Goal: Task Accomplishment & Management: Manage account settings

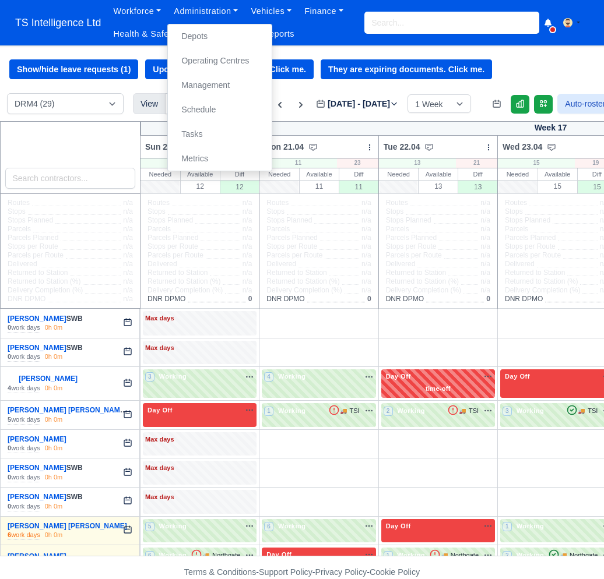
click at [203, 85] on link "Management" at bounding box center [219, 85] width 94 height 24
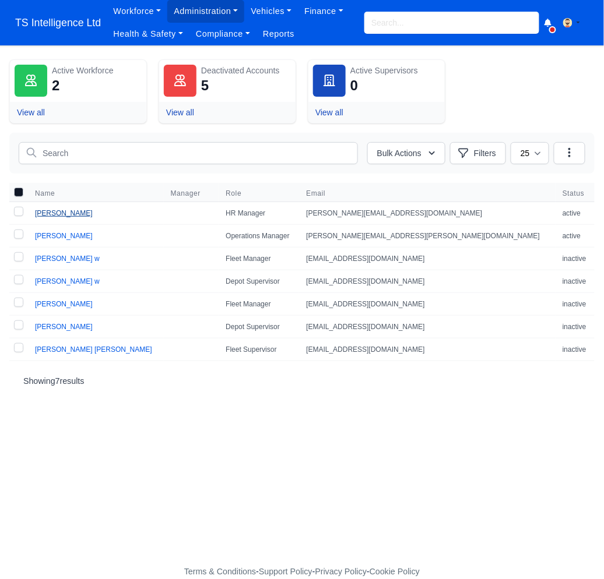
drag, startPoint x: 51, startPoint y: 213, endPoint x: 66, endPoint y: 212, distance: 15.3
click at [51, 213] on link "[PERSON_NAME]" at bounding box center [64, 213] width 58 height 8
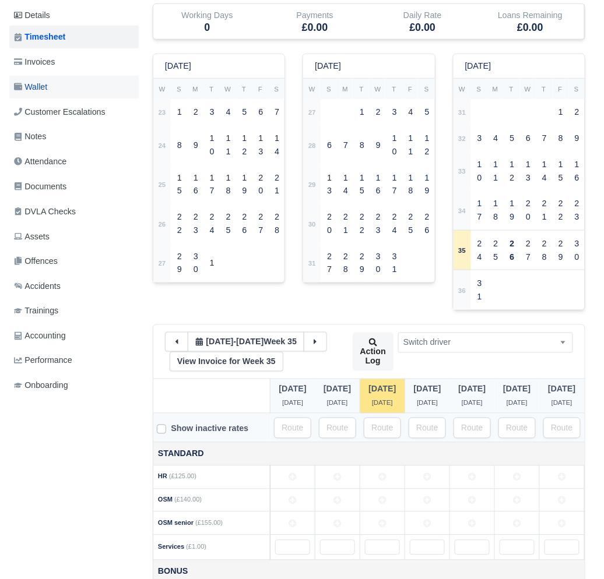
scroll to position [276, 0]
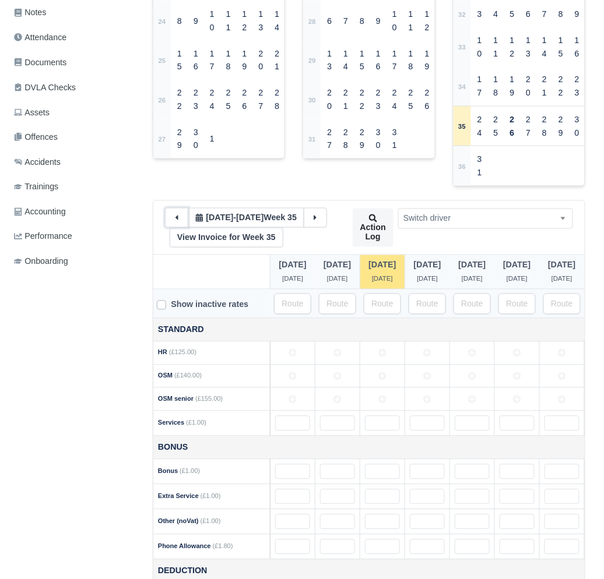
click at [174, 214] on icon at bounding box center [176, 218] width 8 height 8
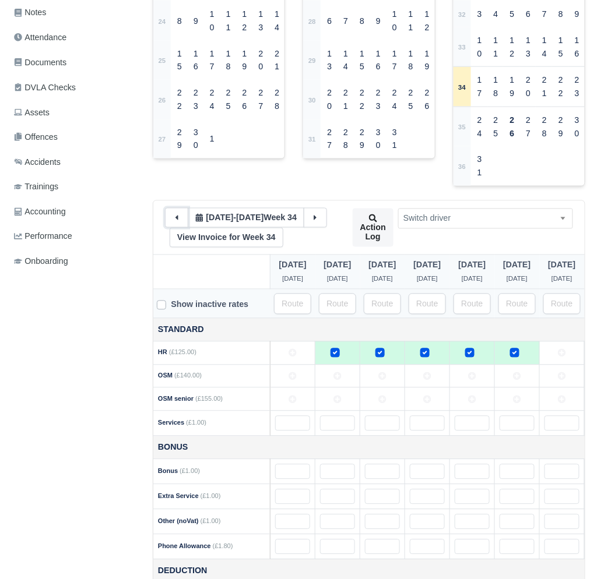
click at [176, 216] on icon at bounding box center [176, 218] width 3 height 5
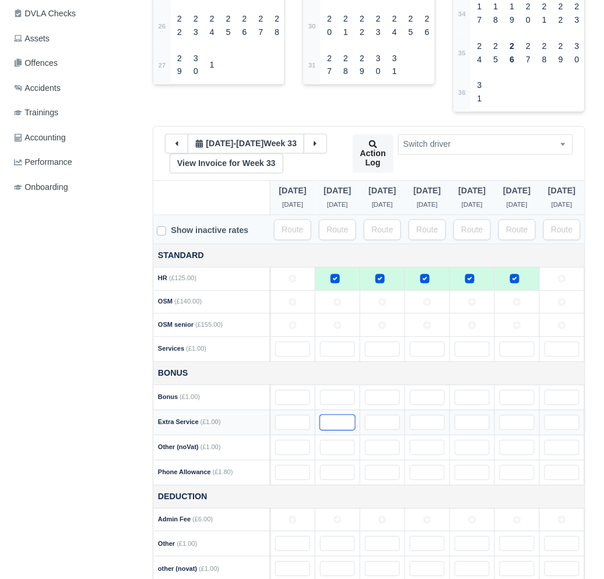
click at [326, 415] on input "text" at bounding box center [337, 422] width 35 height 15
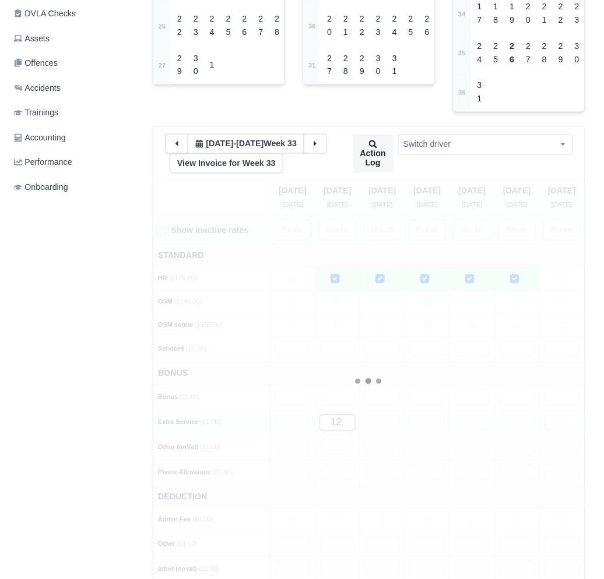
type input "12.7"
type input "12.76"
type input "12"
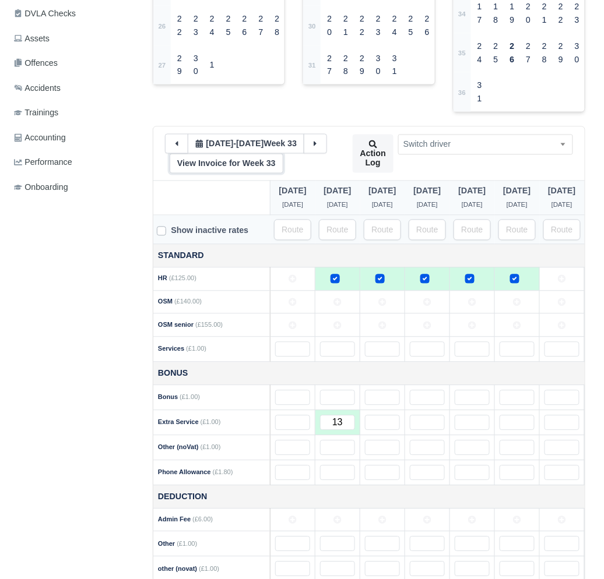
click at [225, 154] on link "View Invoice for Week 33" at bounding box center [227, 164] width 114 height 20
click at [365, 415] on input "text" at bounding box center [382, 422] width 35 height 15
click at [265, 154] on link "View Invoice for Week 33" at bounding box center [227, 164] width 114 height 20
click at [417, 415] on input "text" at bounding box center [427, 422] width 35 height 15
click at [227, 154] on link "View Invoice for Week 33" at bounding box center [227, 164] width 114 height 20
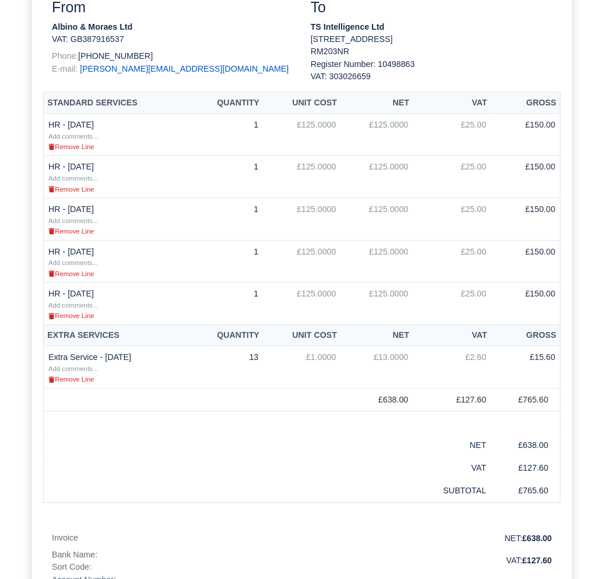
scroll to position [361, 0]
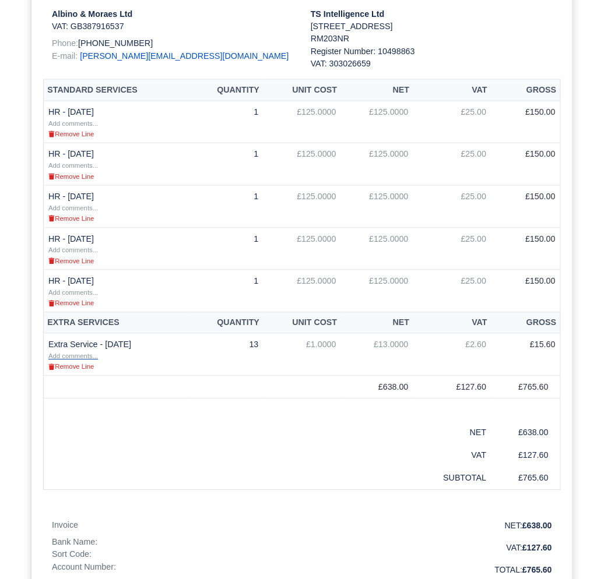
click at [89, 360] on small "Add comments..." at bounding box center [73, 356] width 50 height 7
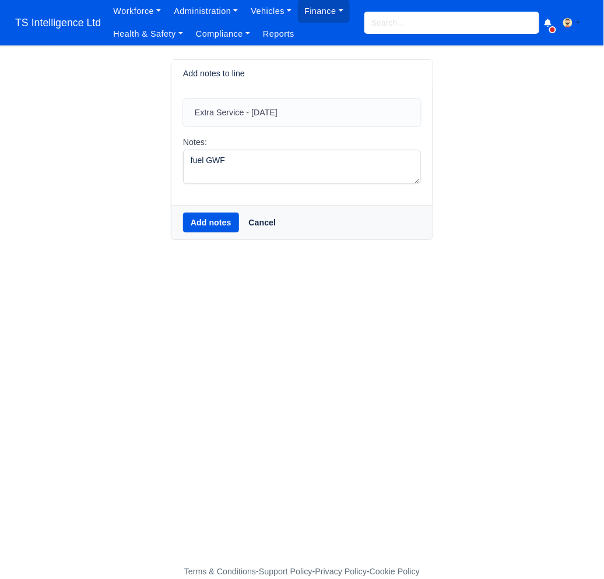
click at [219, 159] on textarea "fuel GWF" at bounding box center [302, 167] width 238 height 34
type textarea "GWF"
click at [186, 227] on button "Add notes" at bounding box center [211, 223] width 56 height 20
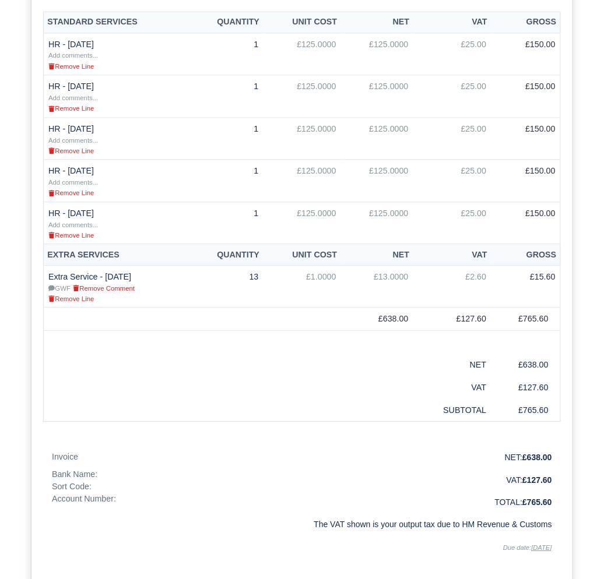
scroll to position [496, 0]
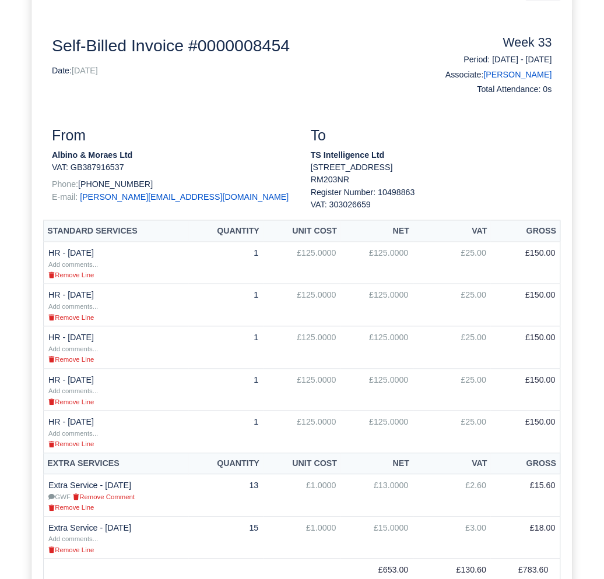
scroll to position [313, 0]
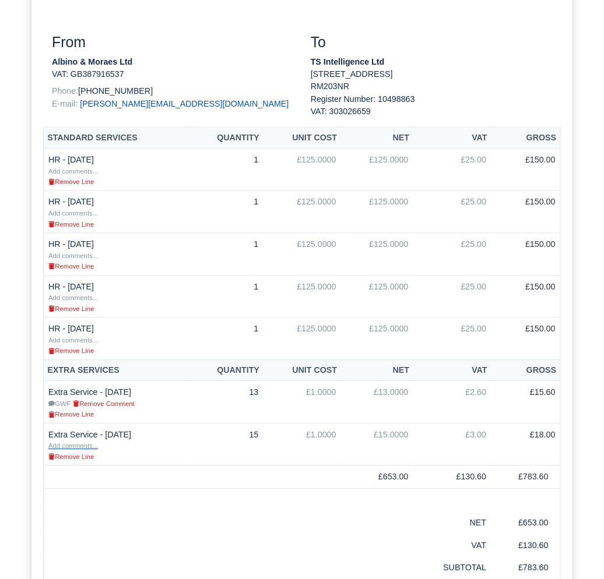
click at [77, 450] on small "Add comments..." at bounding box center [73, 446] width 50 height 7
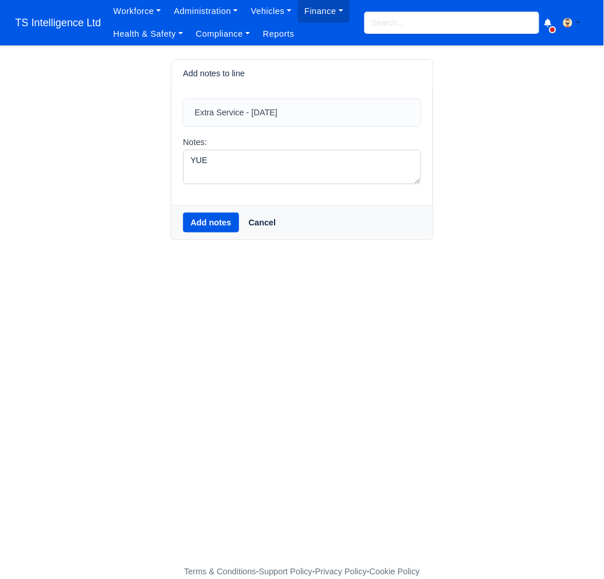
type textarea "YUE"
click at [208, 221] on button "Add notes" at bounding box center [211, 223] width 56 height 20
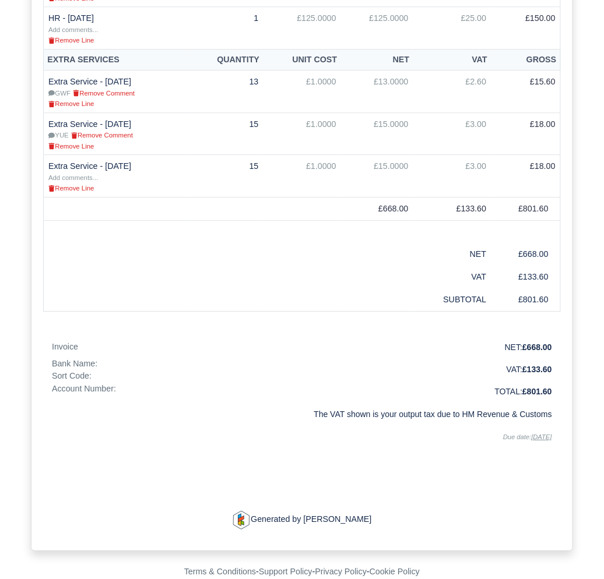
scroll to position [527, 0]
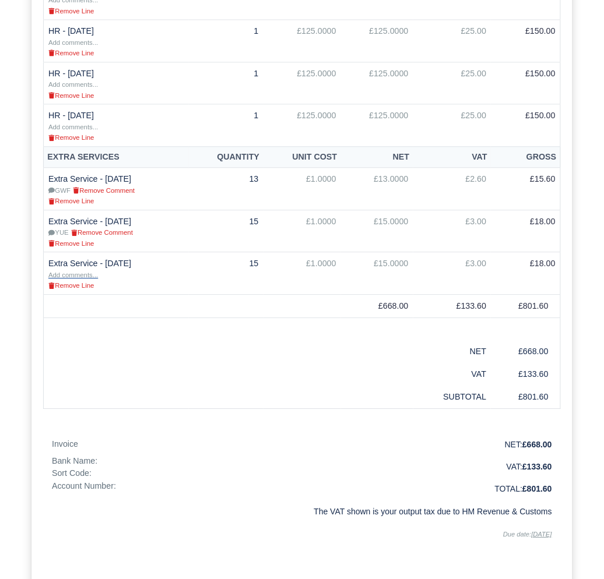
click at [87, 279] on small "Add comments..." at bounding box center [73, 275] width 50 height 7
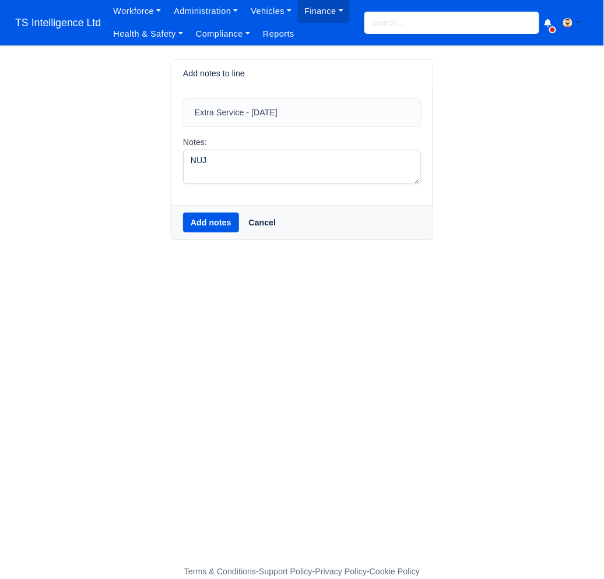
type textarea "NUJ"
click at [191, 224] on button "Add notes" at bounding box center [211, 223] width 56 height 20
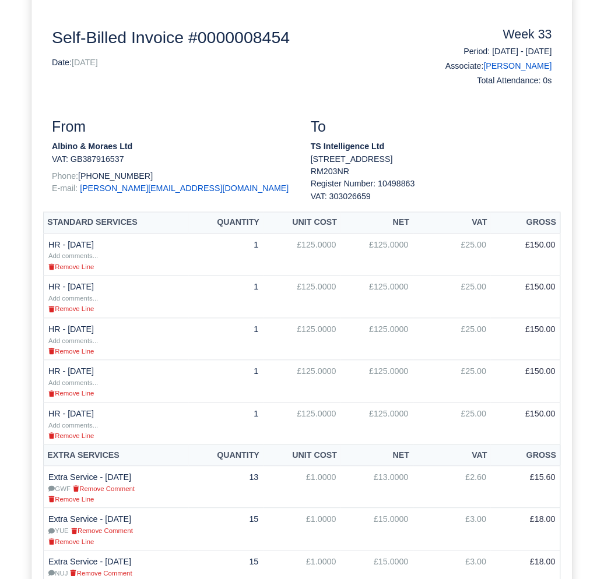
scroll to position [135, 0]
